Goal: Information Seeking & Learning: Understand process/instructions

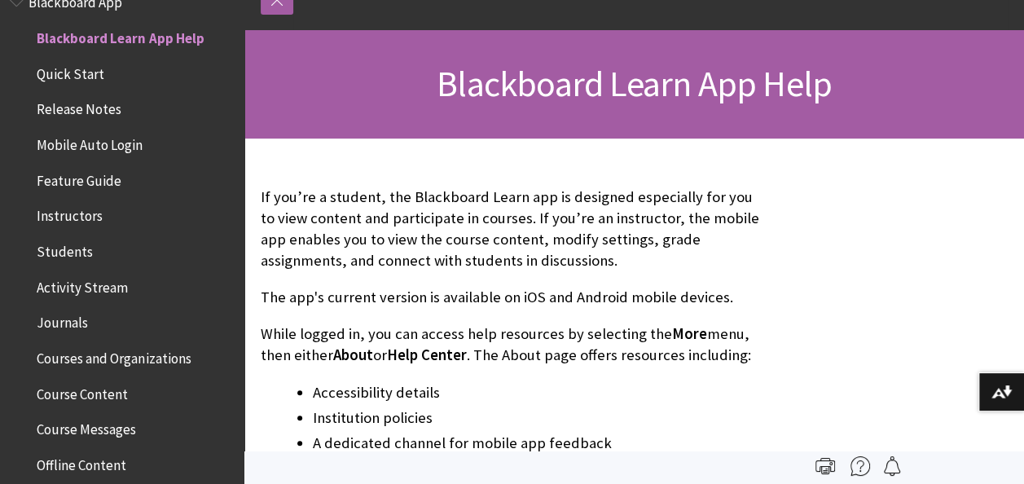
scroll to position [163, 0]
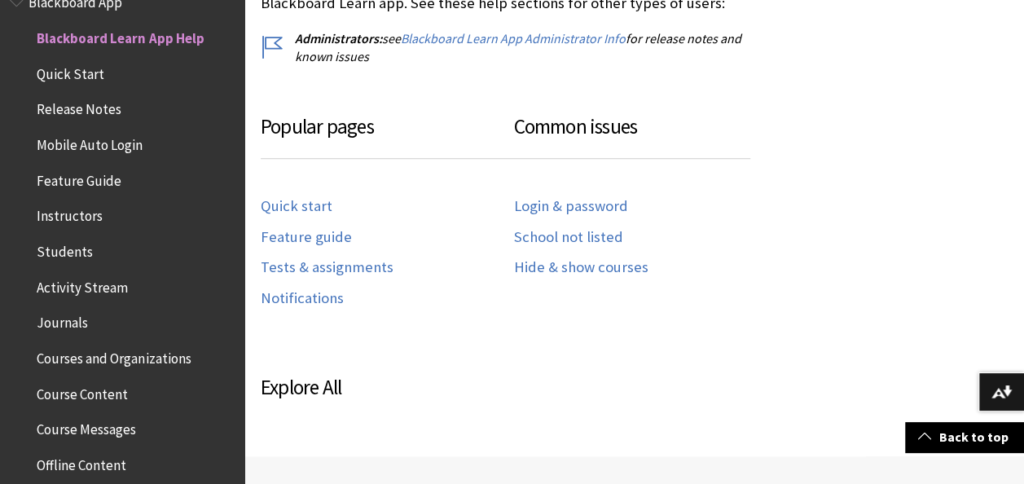
scroll to position [896, 0]
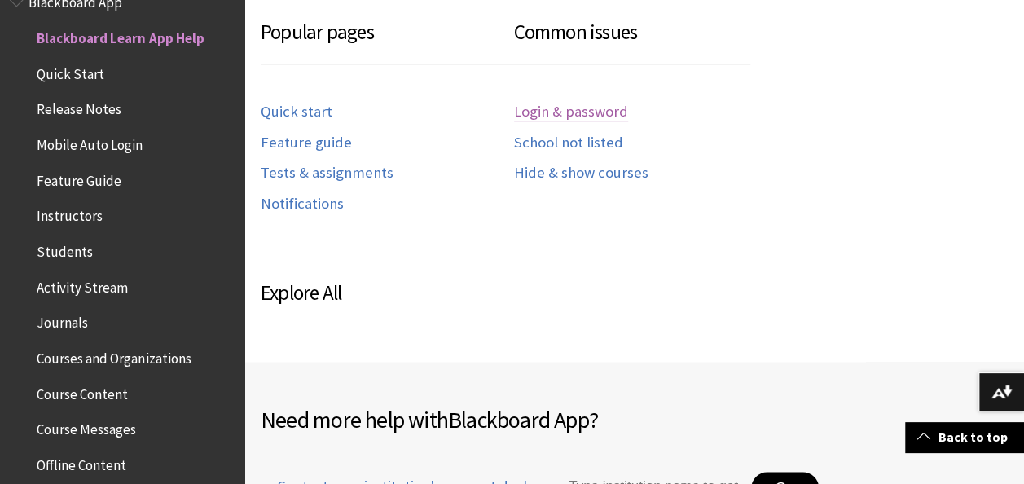
click at [563, 115] on link "Login & password" at bounding box center [571, 112] width 114 height 19
